Goal: Information Seeking & Learning: Learn about a topic

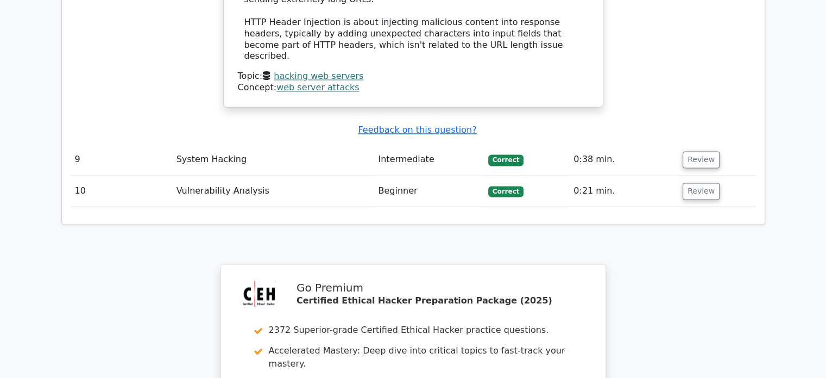
scroll to position [6024, 0]
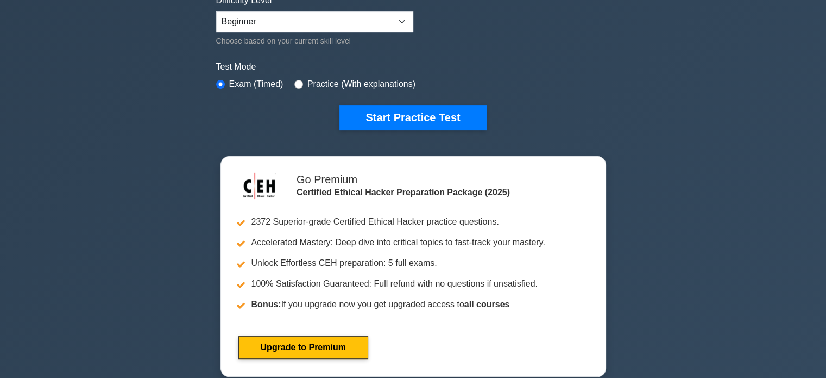
scroll to position [280, 0]
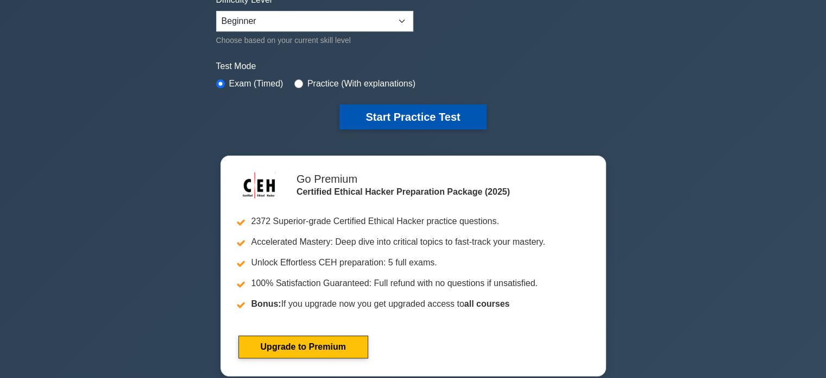
click at [432, 114] on button "Start Practice Test" at bounding box center [413, 116] width 147 height 25
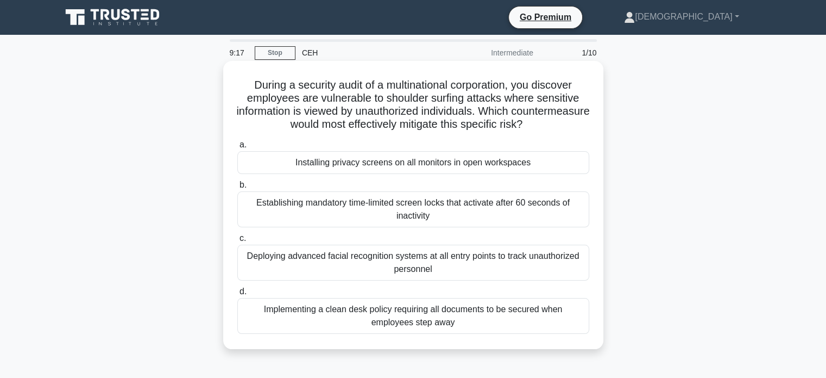
click at [410, 257] on div "Deploying advanced facial recognition systems at all entry points to track unau…" at bounding box center [413, 262] width 352 height 36
click at [237, 242] on input "c. Deploying advanced facial recognition systems at all entry points to track u…" at bounding box center [237, 238] width 0 height 7
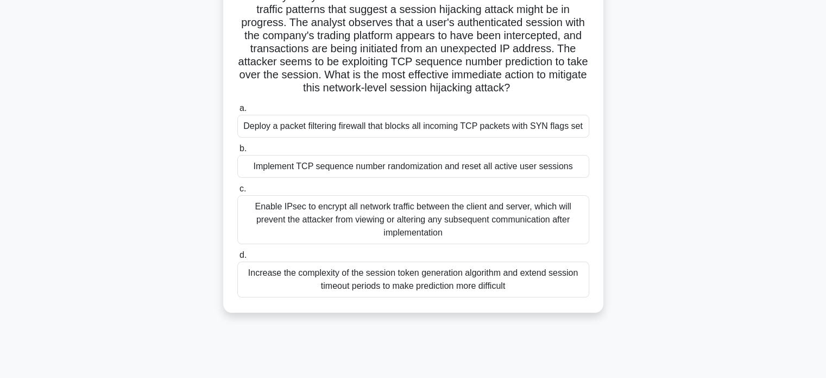
scroll to position [91, 0]
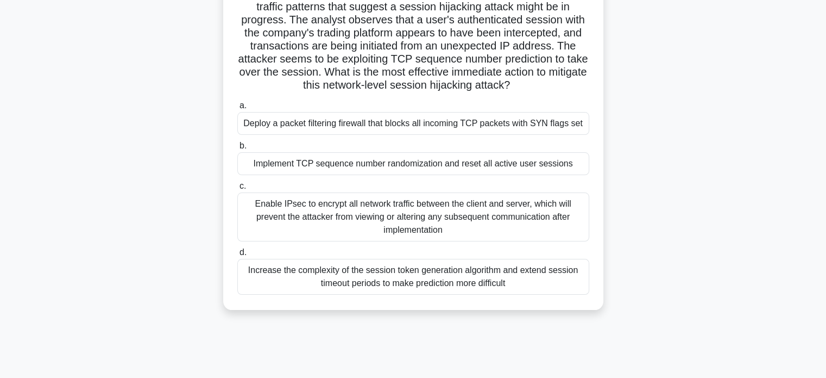
click at [446, 272] on div "Increase the complexity of the session token generation algorithm and extend se…" at bounding box center [413, 277] width 352 height 36
click at [237, 256] on input "d. Increase the complexity of the session token generation algorithm and extend…" at bounding box center [237, 252] width 0 height 7
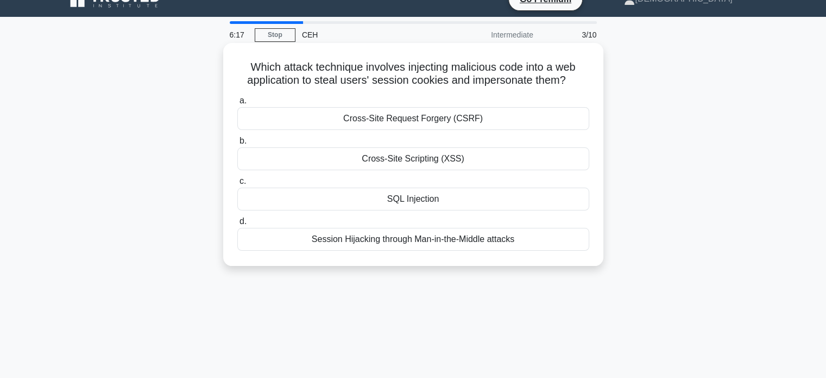
scroll to position [0, 0]
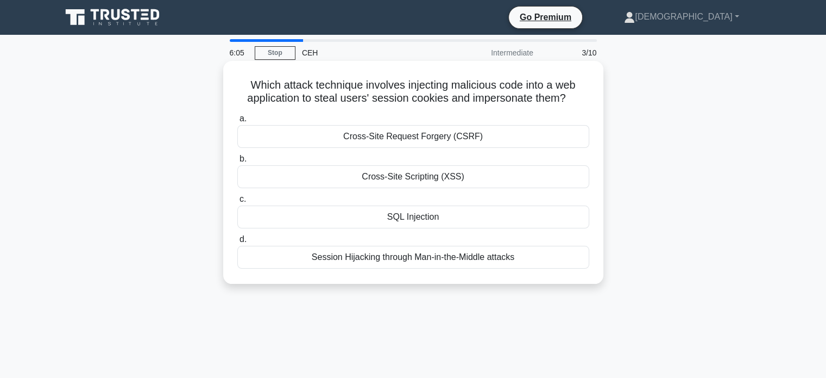
click at [453, 143] on div "Cross-Site Request Forgery (CSRF)" at bounding box center [413, 136] width 352 height 23
click at [237, 122] on input "a. Cross-Site Request Forgery (CSRF)" at bounding box center [237, 118] width 0 height 7
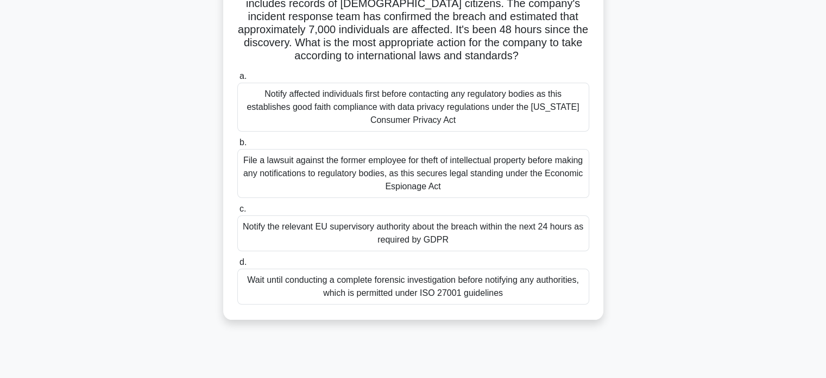
scroll to position [109, 0]
click at [367, 102] on div "Notify affected individuals first before contacting any regulatory bodies as th…" at bounding box center [413, 105] width 352 height 49
click at [237, 79] on input "a. Notify affected individuals first before contacting any regulatory bodies as…" at bounding box center [237, 75] width 0 height 7
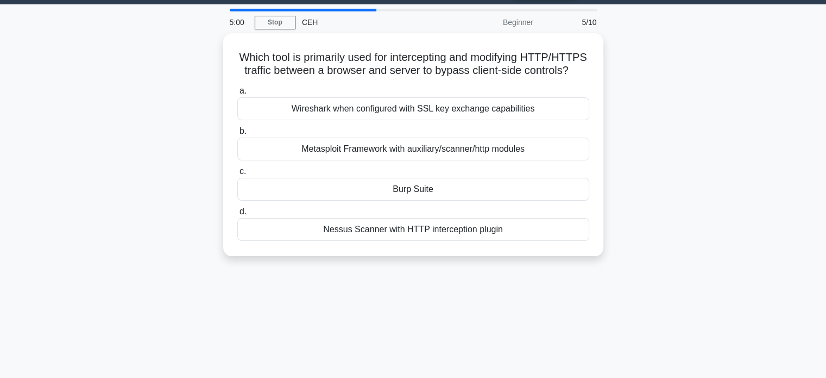
scroll to position [0, 0]
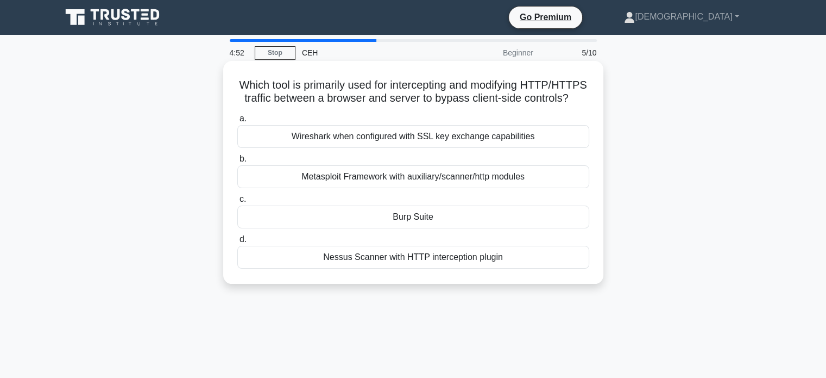
click at [456, 228] on div "Burp Suite" at bounding box center [413, 216] width 352 height 23
click at [237, 203] on input "c. Burp Suite" at bounding box center [237, 199] width 0 height 7
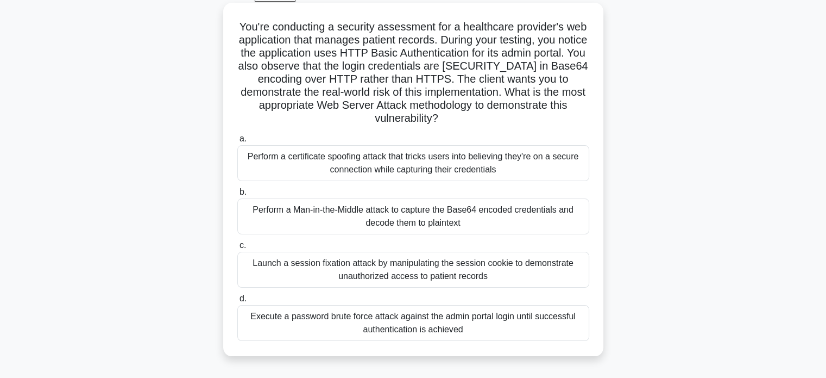
scroll to position [59, 0]
click at [467, 325] on div "Execute a password brute force attack against the admin portal login until succ…" at bounding box center [413, 322] width 352 height 36
click at [237, 302] on input "d. Execute a password brute force attack against the admin portal login until s…" at bounding box center [237, 297] width 0 height 7
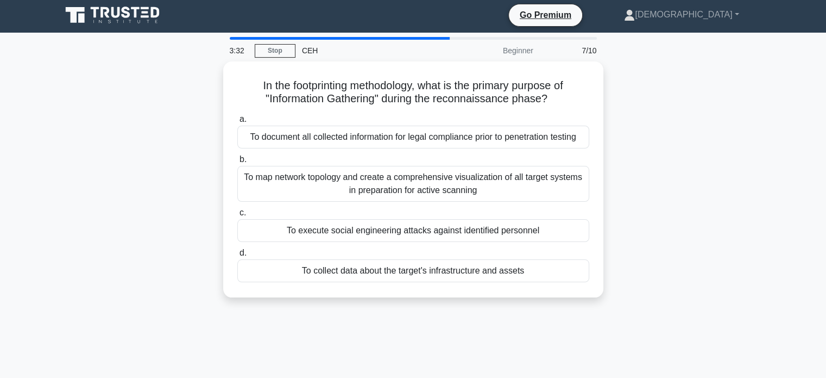
scroll to position [0, 0]
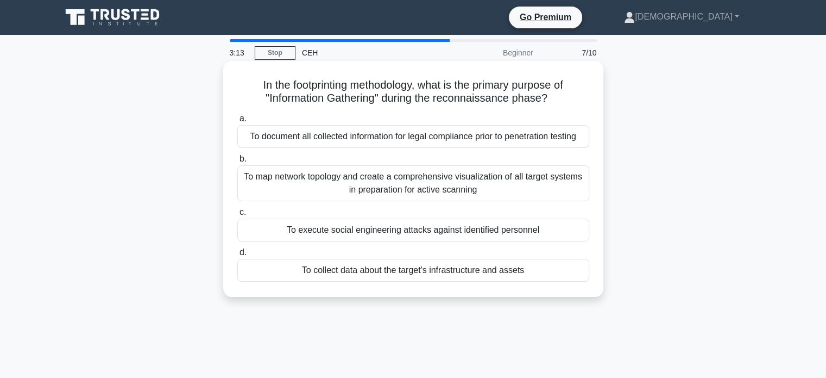
click at [495, 270] on div "To collect data about the target's infrastructure and assets" at bounding box center [413, 270] width 352 height 23
click at [237, 256] on input "d. To collect data about the target's infrastructure and assets" at bounding box center [237, 252] width 0 height 7
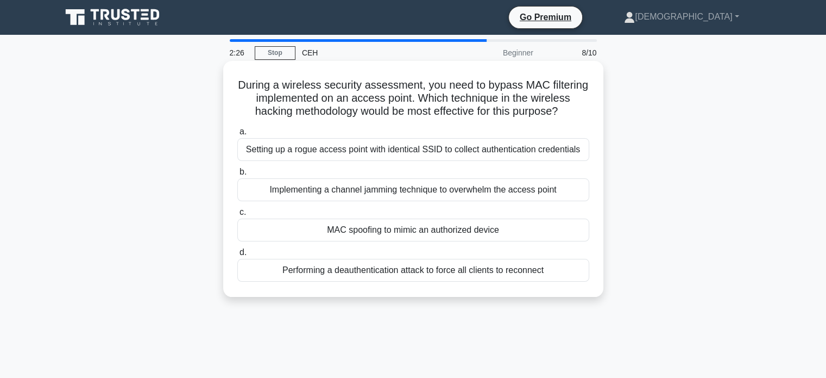
click at [366, 233] on div "MAC spoofing to mimic an authorized device" at bounding box center [413, 229] width 352 height 23
click at [237, 216] on input "c. MAC spoofing to mimic an authorized device" at bounding box center [237, 212] width 0 height 7
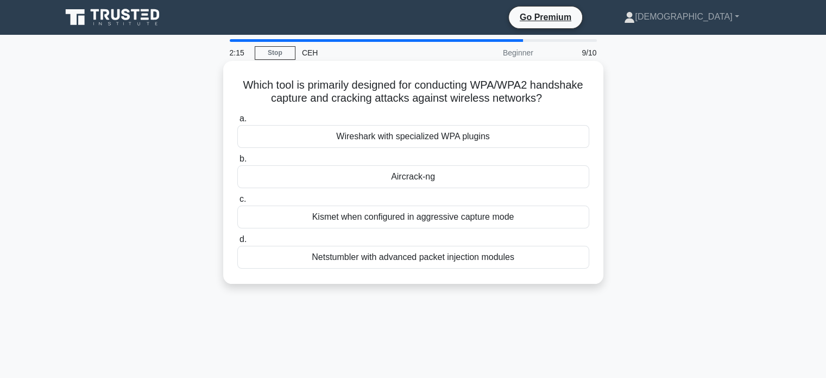
click at [429, 180] on div "Aircrack-ng" at bounding box center [413, 176] width 352 height 23
click at [237, 162] on input "b. Aircrack-ng" at bounding box center [237, 158] width 0 height 7
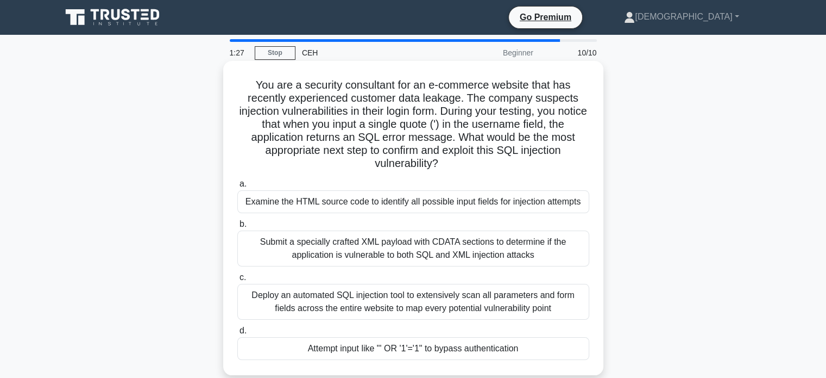
click at [336, 349] on div "Attempt input like "' OR '1'='1" to bypass authentication" at bounding box center [413, 348] width 352 height 23
click at [237, 334] on input "d. Attempt input like "' OR '1'='1" to bypass authentication" at bounding box center [237, 330] width 0 height 7
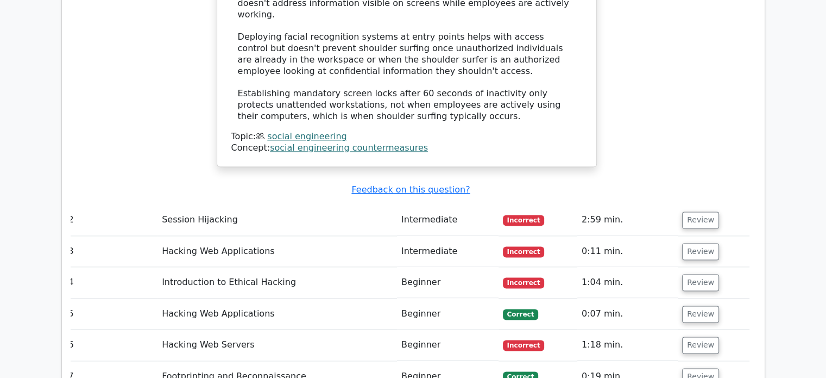
scroll to position [1352, 0]
click at [695, 211] on button "Review" at bounding box center [700, 219] width 37 height 17
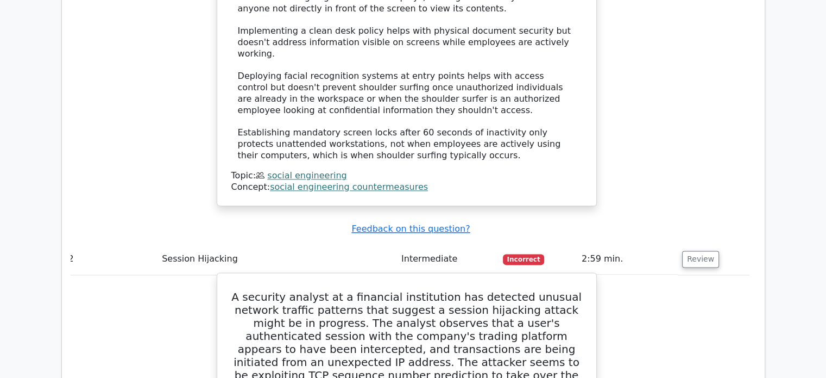
scroll to position [1313, 0]
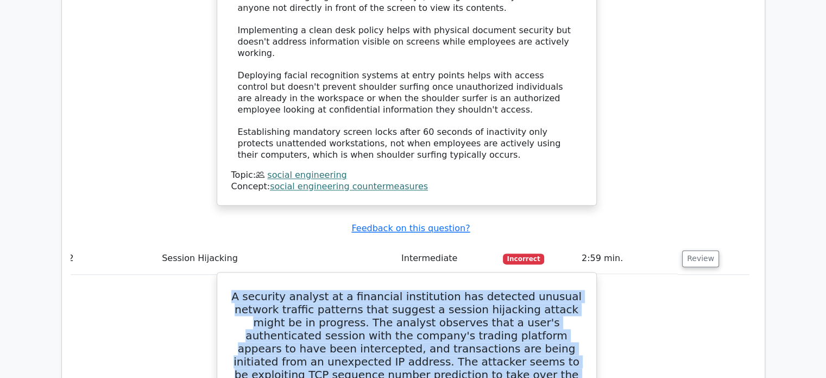
drag, startPoint x: 537, startPoint y: 328, endPoint x: 251, endPoint y: 245, distance: 297.5
click at [251, 290] on h5 "A security analyst at a financial institution has detected unusual network traf…" at bounding box center [406, 348] width 353 height 117
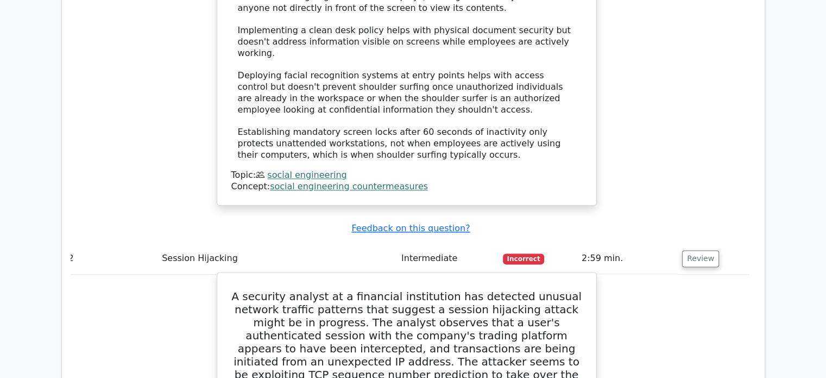
click at [532, 338] on h5 "A security analyst at a financial institution has detected unusual network traf…" at bounding box center [406, 348] width 353 height 117
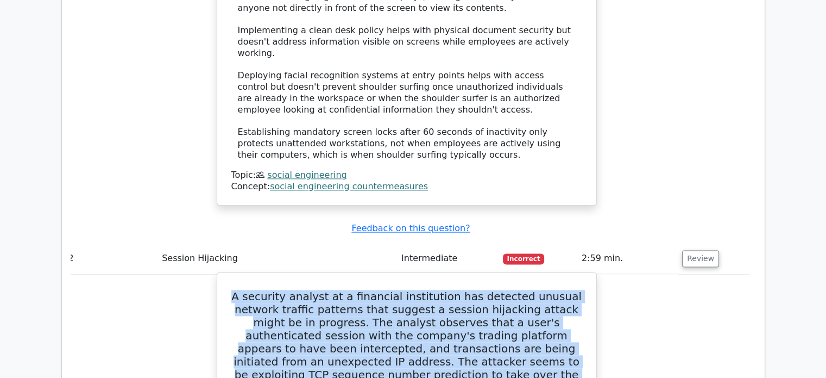
drag, startPoint x: 532, startPoint y: 338, endPoint x: 230, endPoint y: 243, distance: 317.4
click at [230, 290] on h5 "A security analyst at a financial institution has detected unusual network traf…" at bounding box center [406, 348] width 353 height 117
copy h5 "A security analyst at a financial institution has detected unusual network traf…"
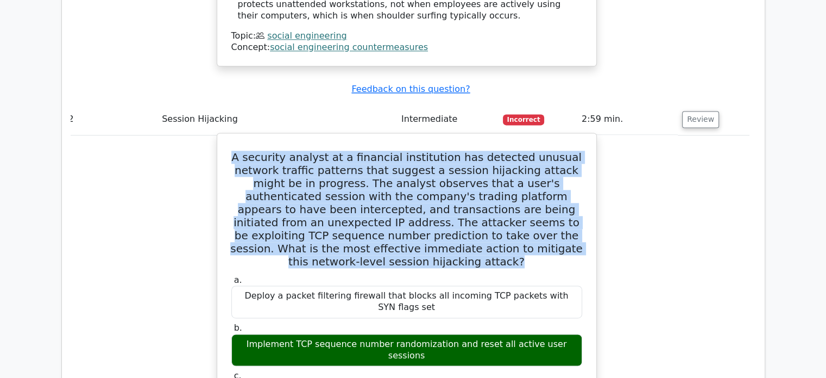
scroll to position [1453, 0]
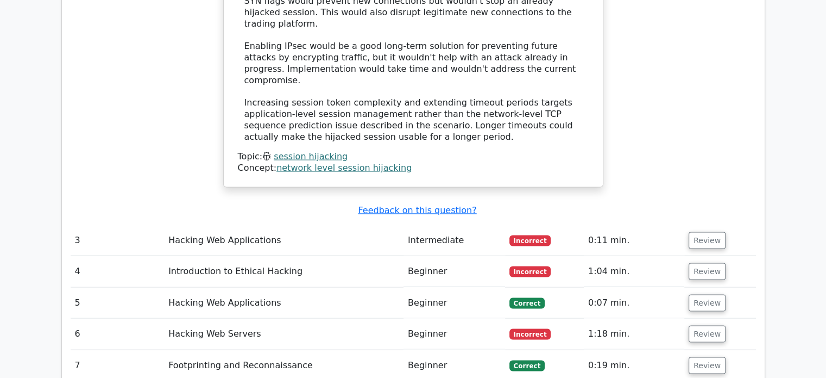
scroll to position [2122, 0]
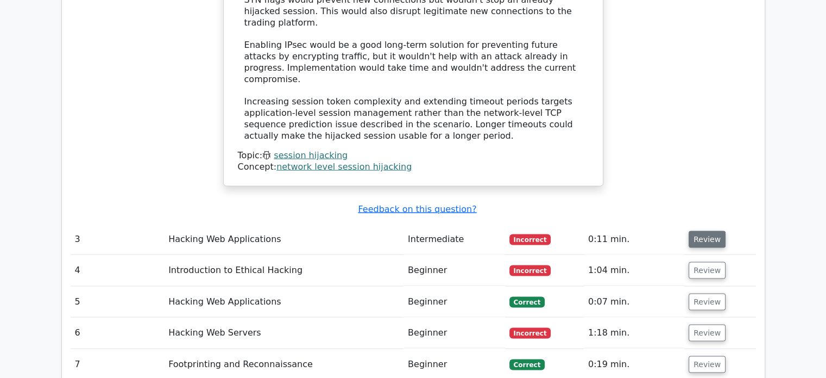
click at [706, 231] on button "Review" at bounding box center [707, 239] width 37 height 17
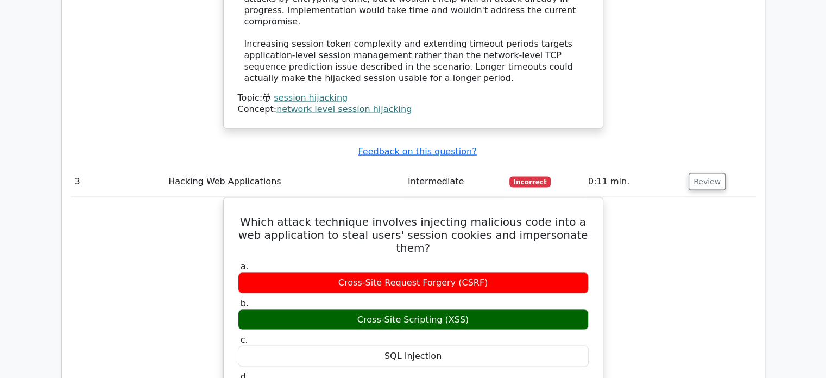
scroll to position [2181, 0]
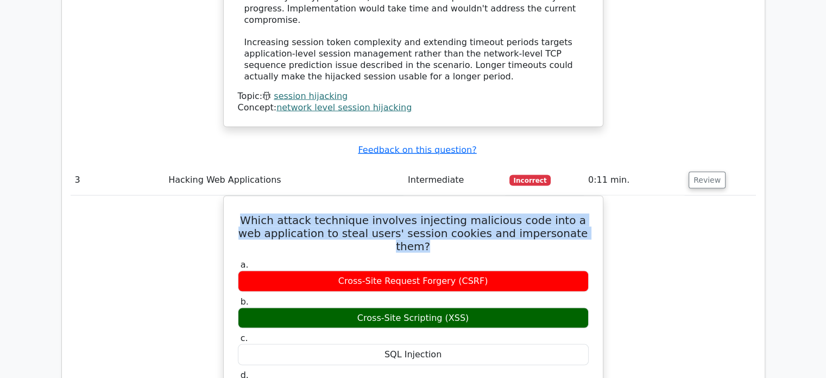
drag, startPoint x: 586, startPoint y: 110, endPoint x: 145, endPoint y: 101, distance: 441.2
copy h5 "Which attack technique involves injecting malicious code into a web application…"
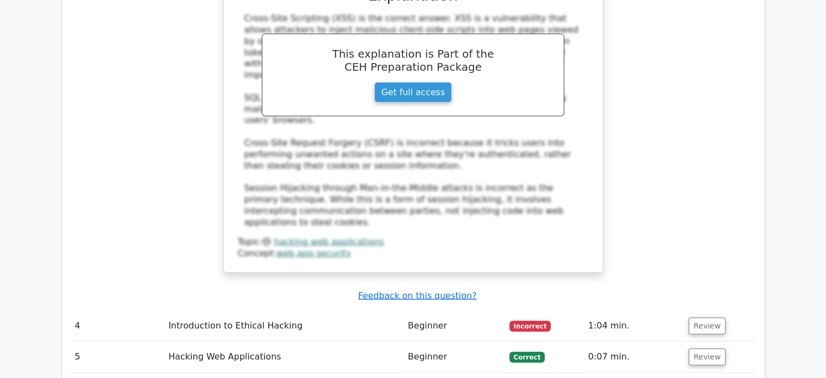
scroll to position [2612, 0]
click at [719, 317] on button "Review" at bounding box center [707, 325] width 37 height 17
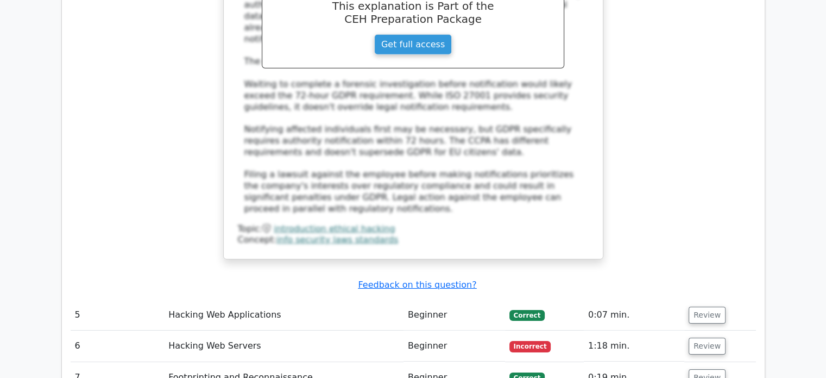
scroll to position [3368, 0]
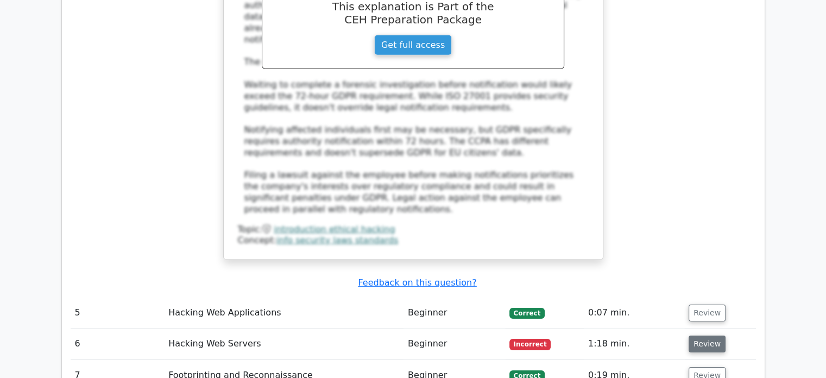
click at [704, 335] on button "Review" at bounding box center [707, 343] width 37 height 17
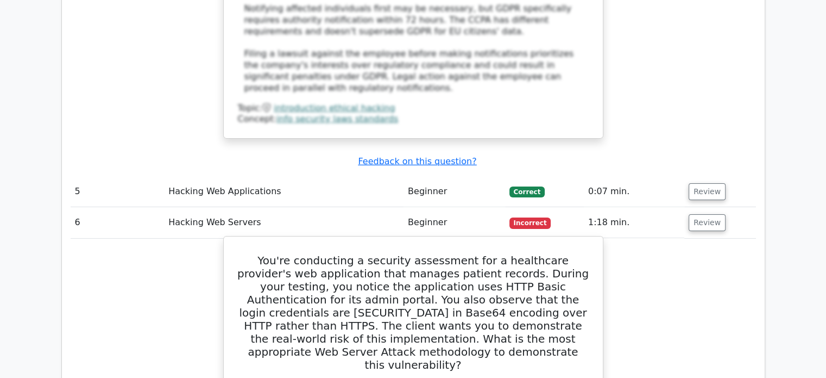
scroll to position [3487, 0]
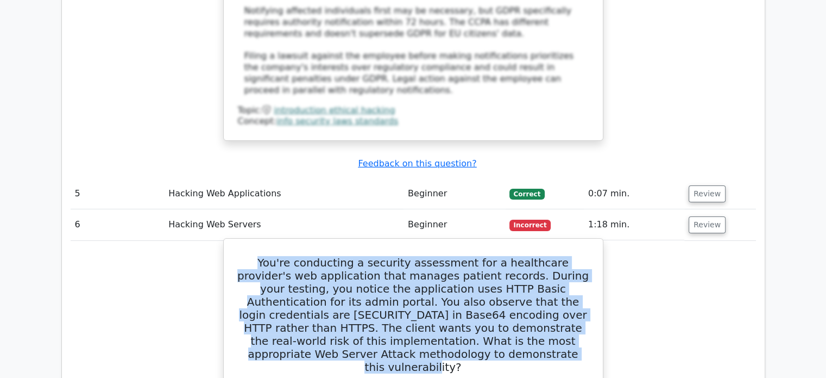
drag, startPoint x: 455, startPoint y: 172, endPoint x: 235, endPoint y: 78, distance: 240.0
copy h5 "You're conducting a security assessment for a healthcare provider's web applica…"
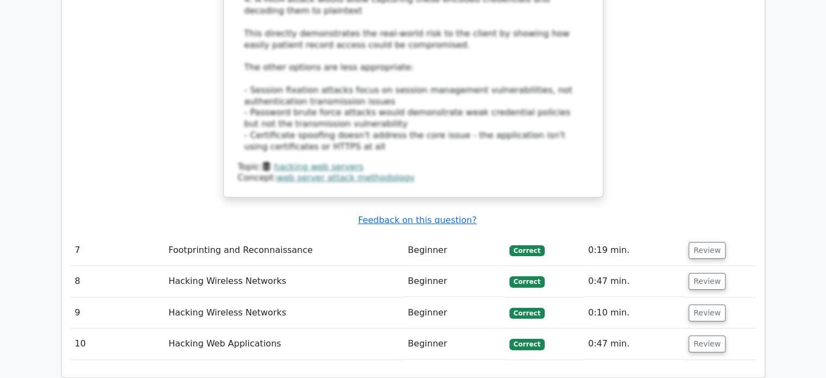
scroll to position [4252, 0]
drag, startPoint x: 722, startPoint y: 81, endPoint x: 713, endPoint y: 80, distance: 8.7
click at [713, 266] on td "Review" at bounding box center [720, 281] width 71 height 31
click at [713, 273] on button "Review" at bounding box center [707, 281] width 37 height 17
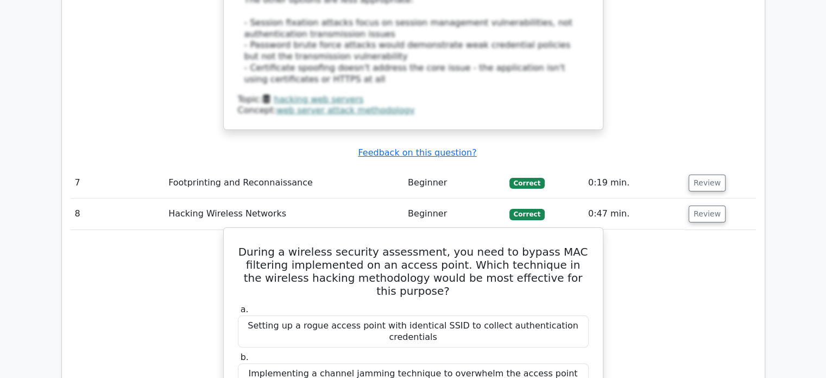
scroll to position [4320, 0]
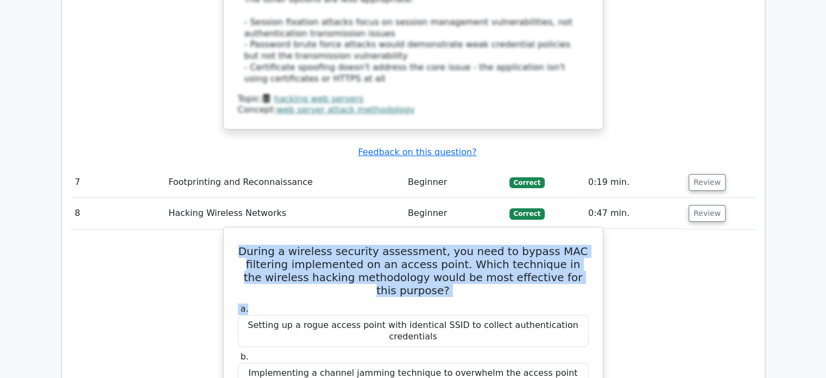
drag, startPoint x: 470, startPoint y: 103, endPoint x: 254, endPoint y: 48, distance: 223.6
click at [440, 244] on h5 "During a wireless security assessment, you need to bypass MAC filtering impleme…" at bounding box center [413, 270] width 353 height 52
drag, startPoint x: 440, startPoint y: 95, endPoint x: 266, endPoint y: 47, distance: 180.3
click at [266, 244] on h5 "During a wireless security assessment, you need to bypass MAC filtering impleme…" at bounding box center [413, 270] width 353 height 52
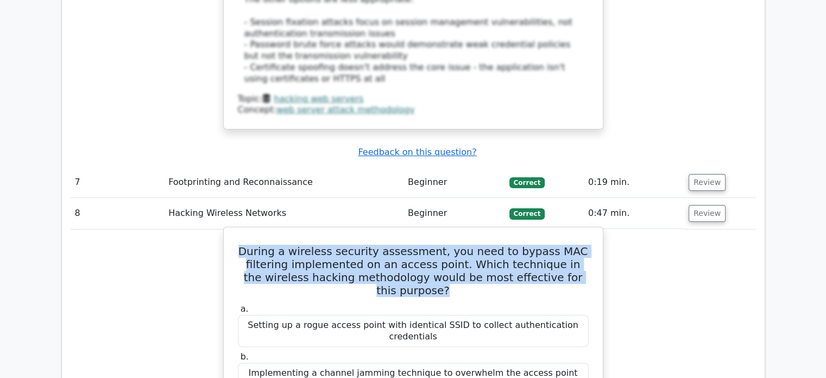
copy h5 "During a wireless security assessment, you need to bypass MAC filtering impleme…"
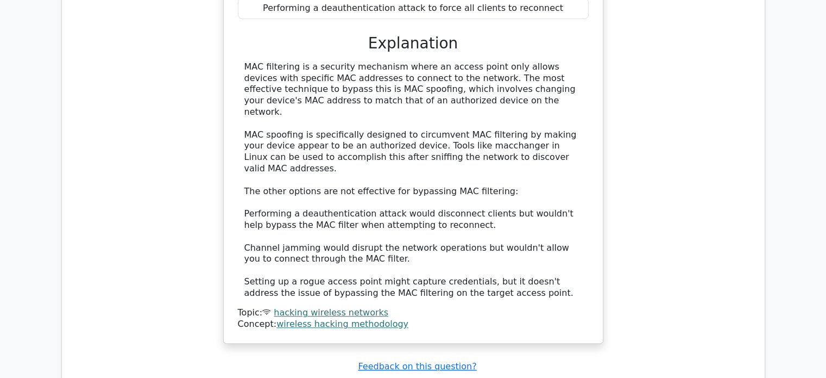
scroll to position [4761, 0]
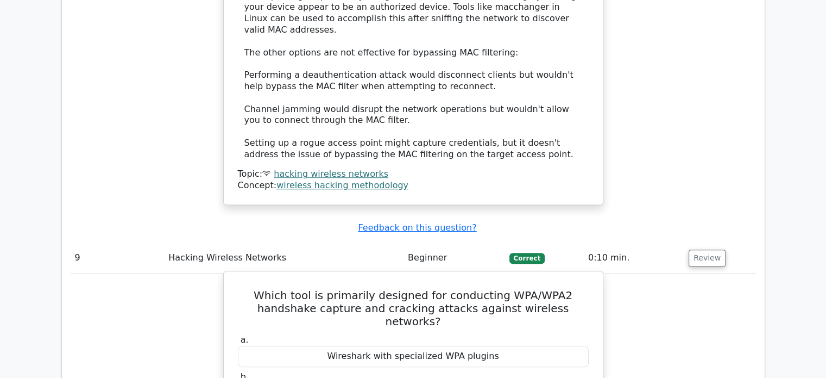
scroll to position [4879, 0]
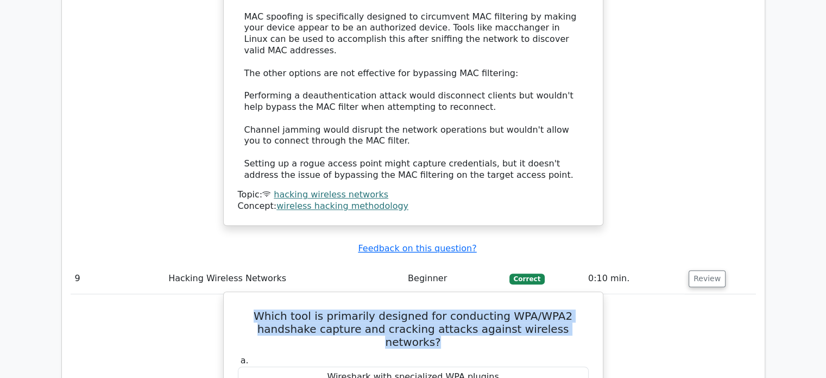
drag, startPoint x: 558, startPoint y: 94, endPoint x: 231, endPoint y: 85, distance: 327.2
copy h5 "Which tool is primarily designed for conducting WPA/WPA2 handshake capture and …"
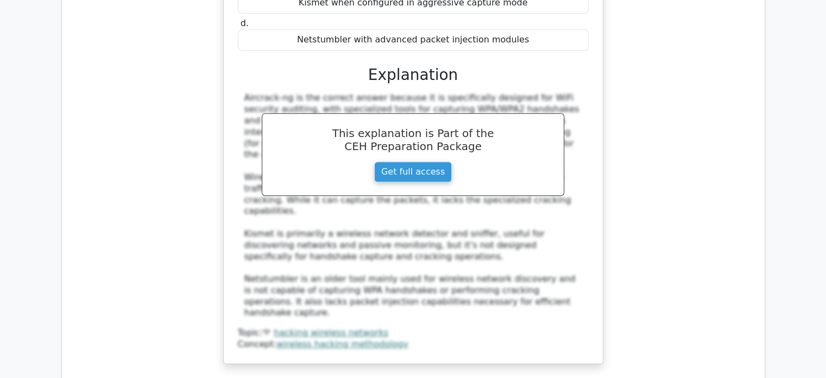
scroll to position [5333, 0]
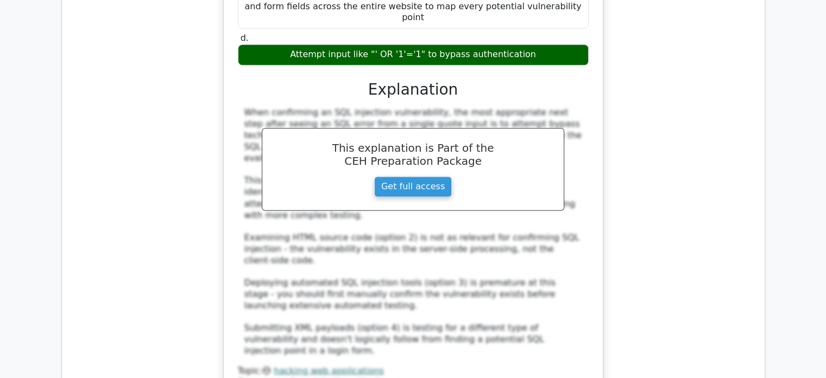
scroll to position [6218, 0]
